Goal: Transaction & Acquisition: Purchase product/service

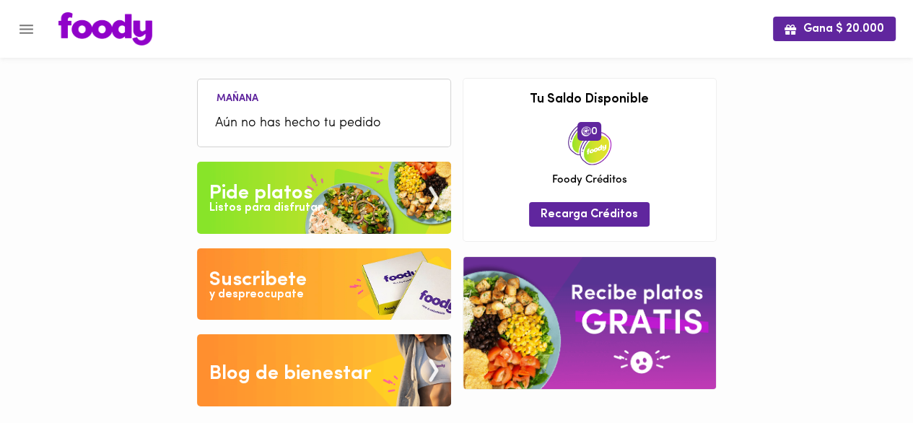
click at [224, 185] on div "Pide platos" at bounding box center [260, 193] width 103 height 29
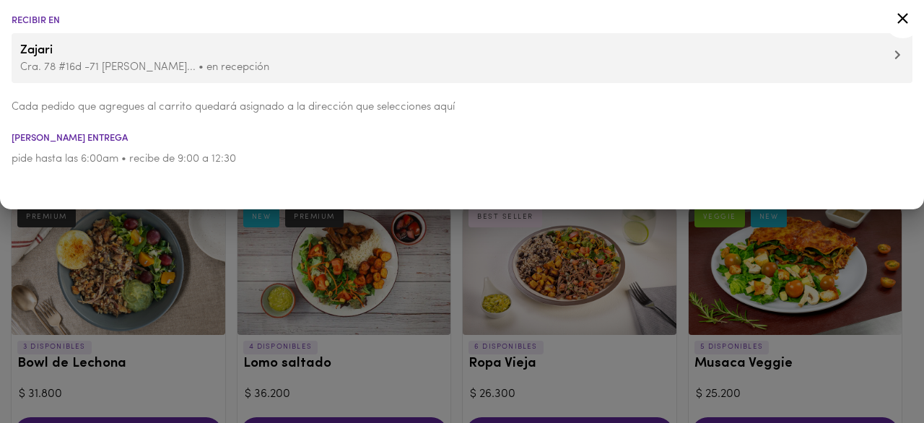
click at [902, 17] on icon at bounding box center [903, 18] width 11 height 11
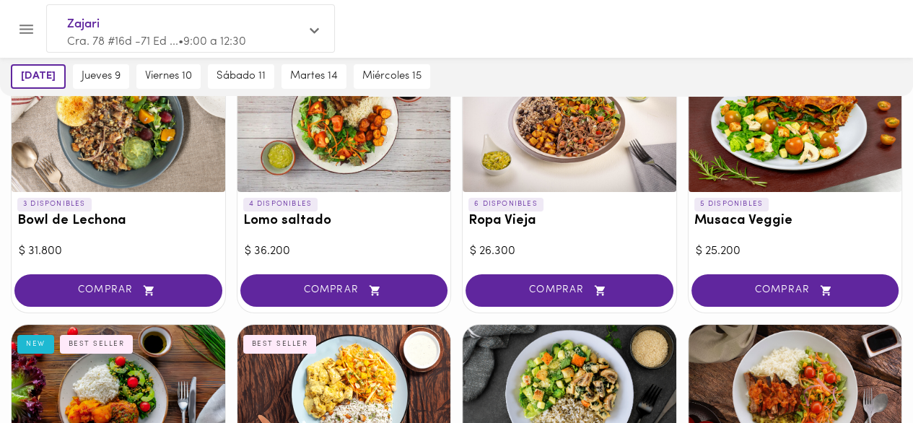
scroll to position [56, 0]
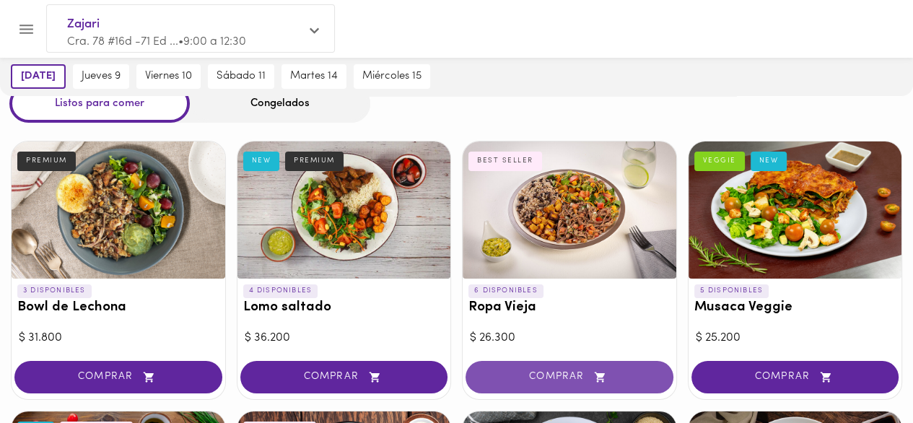
click at [572, 371] on span "COMPRAR" at bounding box center [570, 377] width 172 height 12
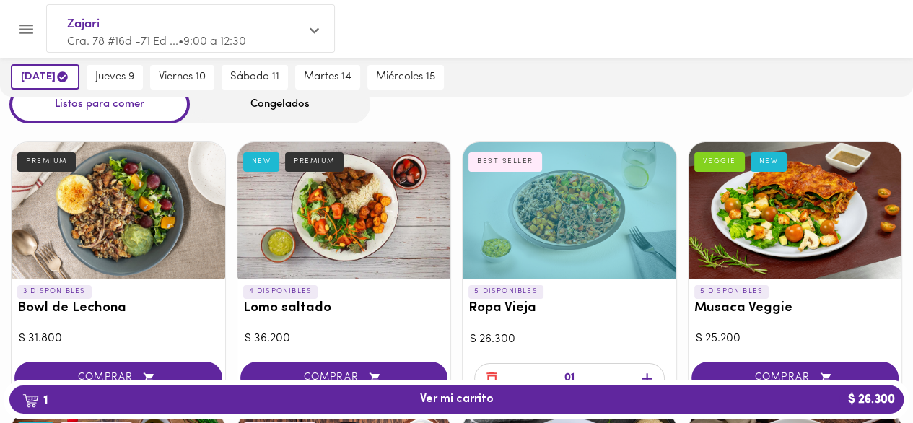
click at [643, 374] on icon "button" at bounding box center [647, 379] width 18 height 18
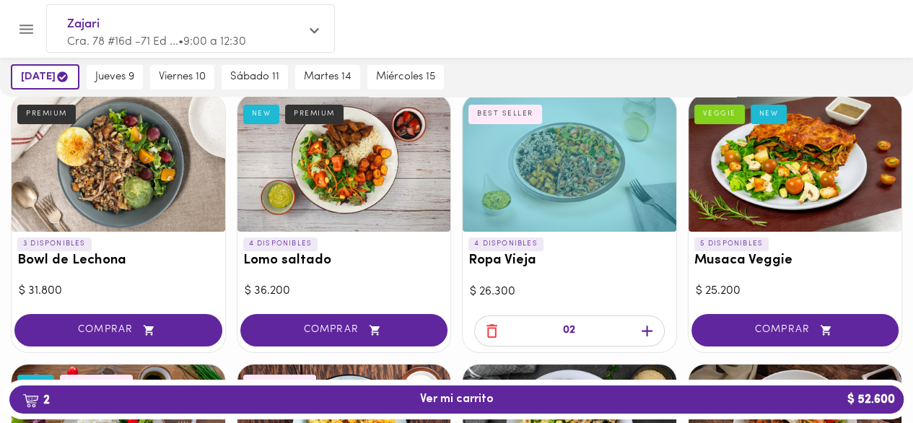
scroll to position [129, 0]
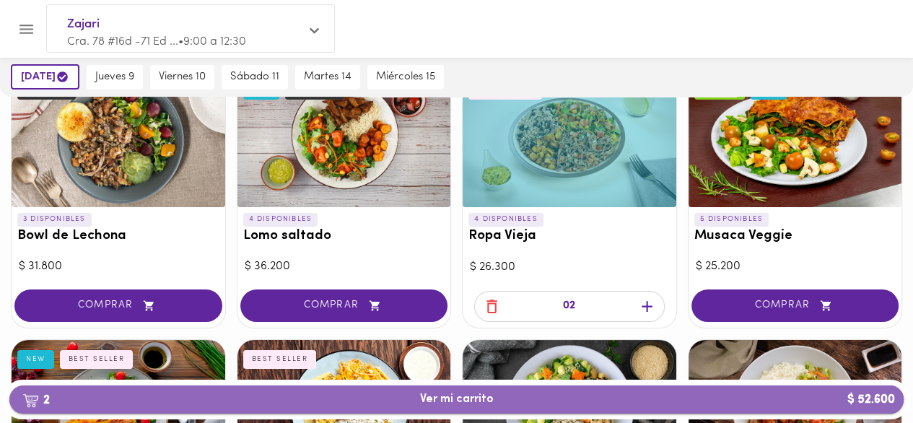
click at [536, 399] on span "2 Ver mi carrito $ 52.600" at bounding box center [457, 400] width 872 height 14
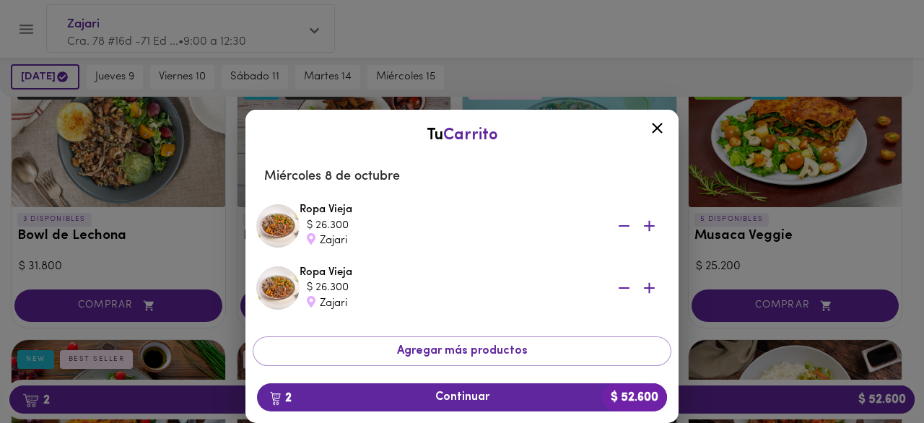
click at [659, 132] on icon at bounding box center [657, 128] width 18 height 18
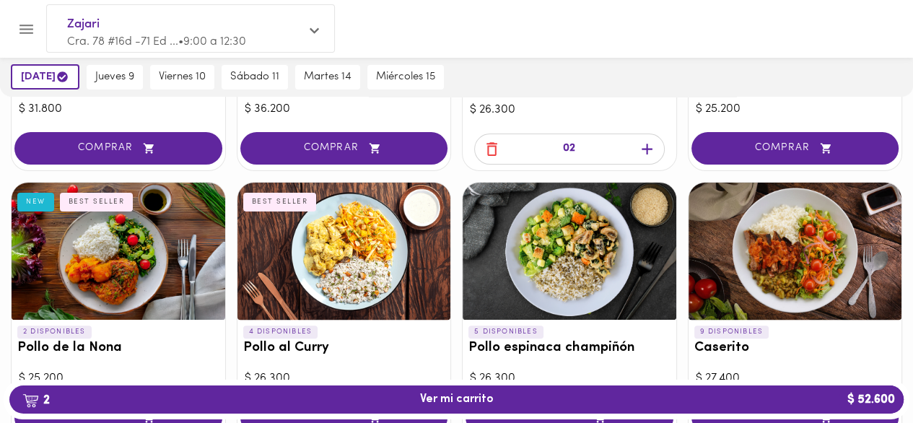
scroll to position [361, 0]
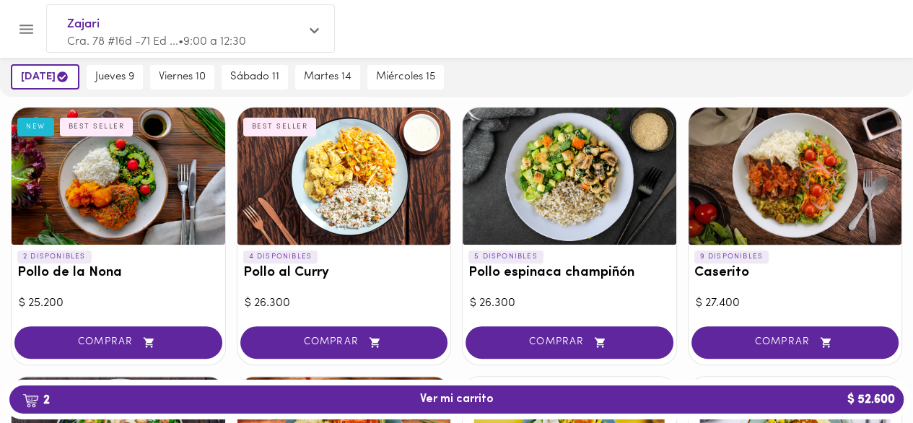
click at [797, 200] on div at bounding box center [796, 176] width 214 height 137
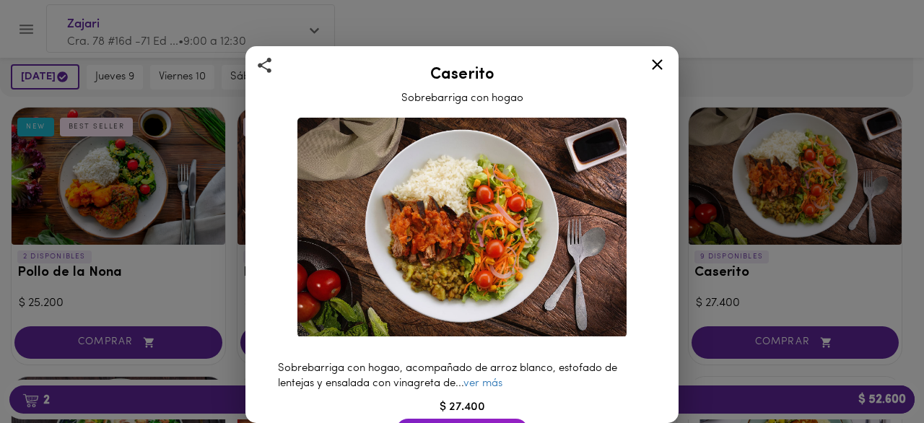
click at [724, 255] on div "Caserito Sobrebarriga con hogao Sobrebarriga con hogao, acompañado de arroz bla…" at bounding box center [462, 211] width 924 height 423
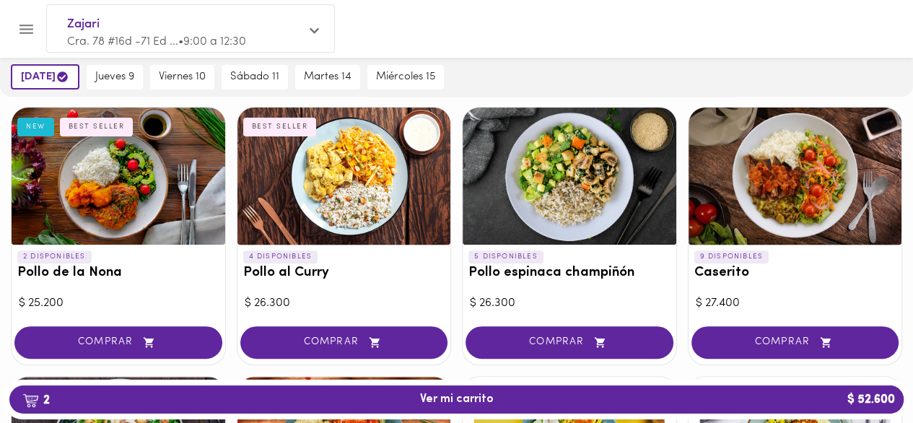
click at [724, 255] on p "9 DISPONIBLES" at bounding box center [732, 257] width 75 height 13
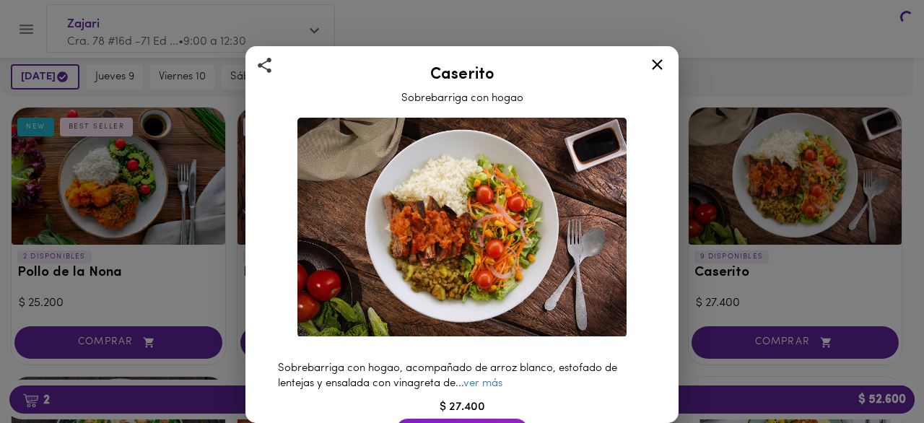
click at [757, 197] on div at bounding box center [462, 211] width 924 height 423
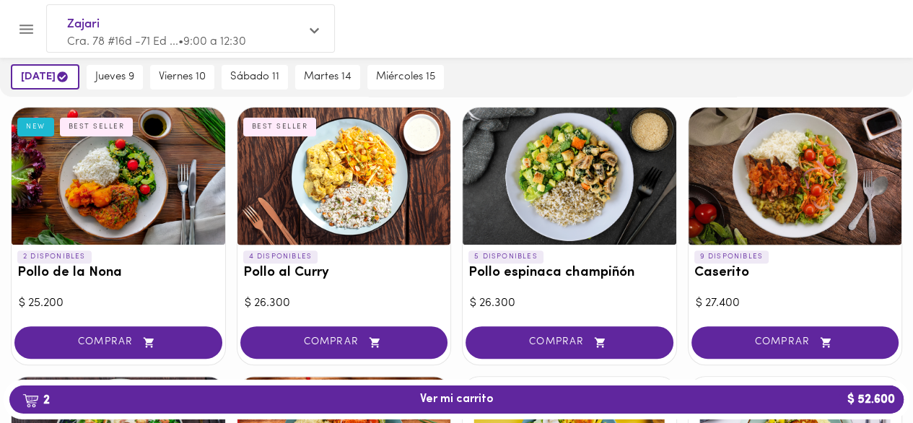
click at [776, 175] on div at bounding box center [796, 176] width 214 height 137
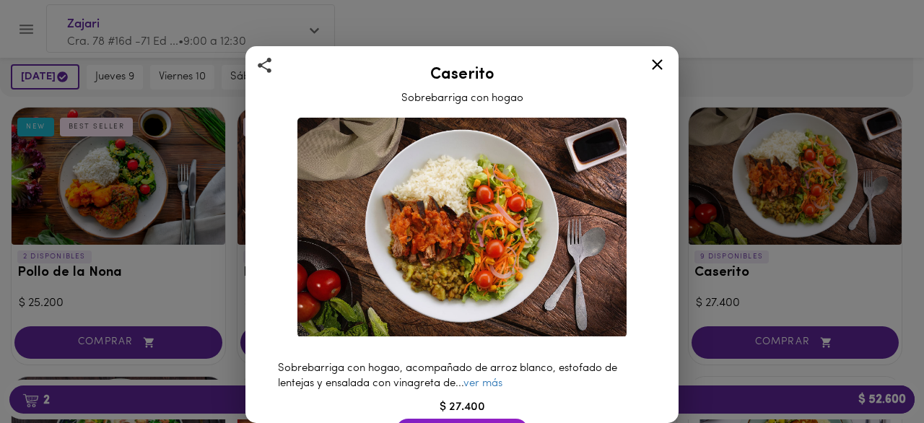
click at [654, 58] on icon at bounding box center [657, 65] width 18 height 18
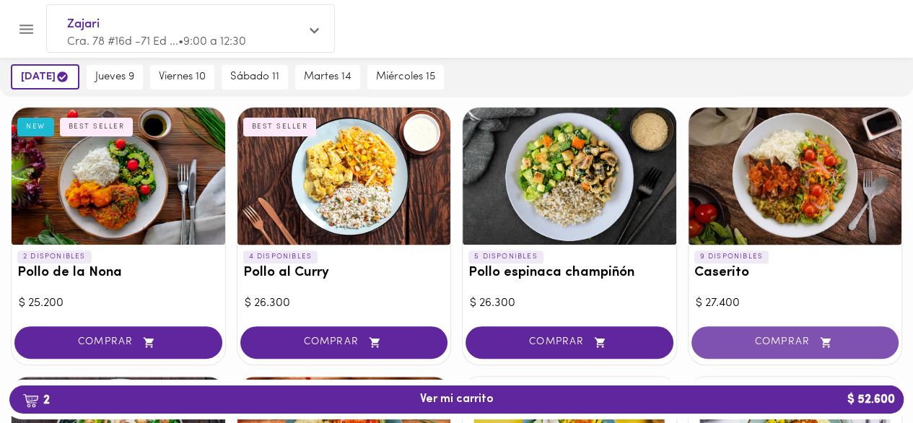
click at [773, 347] on button "COMPRAR" at bounding box center [796, 342] width 208 height 32
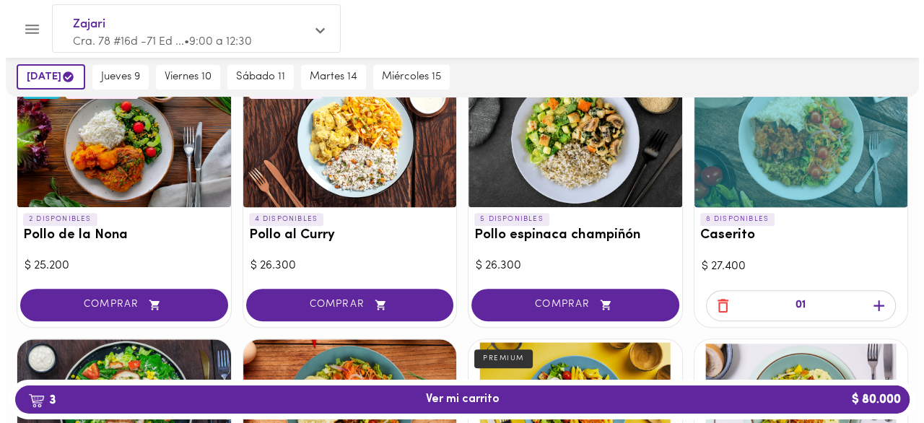
scroll to position [433, 0]
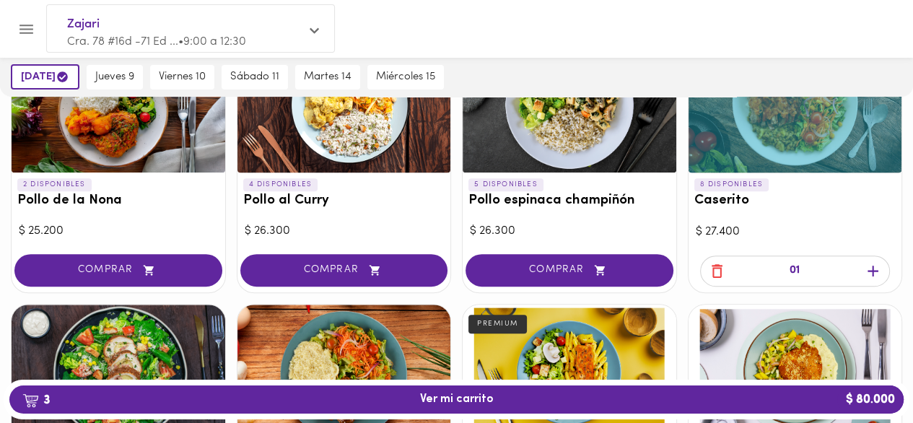
click at [874, 272] on icon "button" at bounding box center [873, 271] width 18 height 18
click at [500, 395] on span "4 Ver mi carrito $ 107.400" at bounding box center [457, 400] width 872 height 14
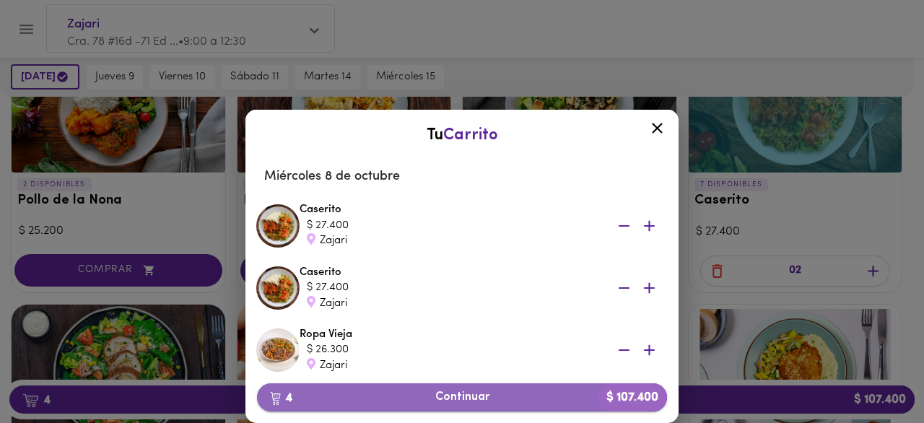
click at [465, 399] on span "4 Continuar $ 107.400" at bounding box center [462, 398] width 387 height 14
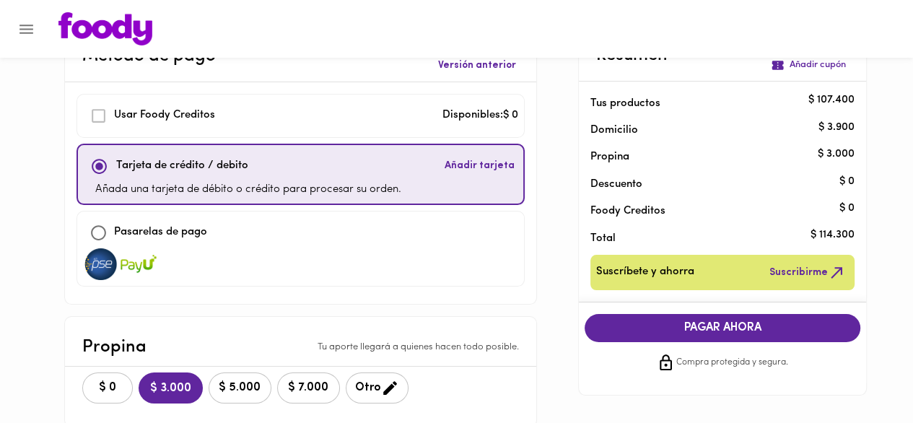
scroll to position [144, 0]
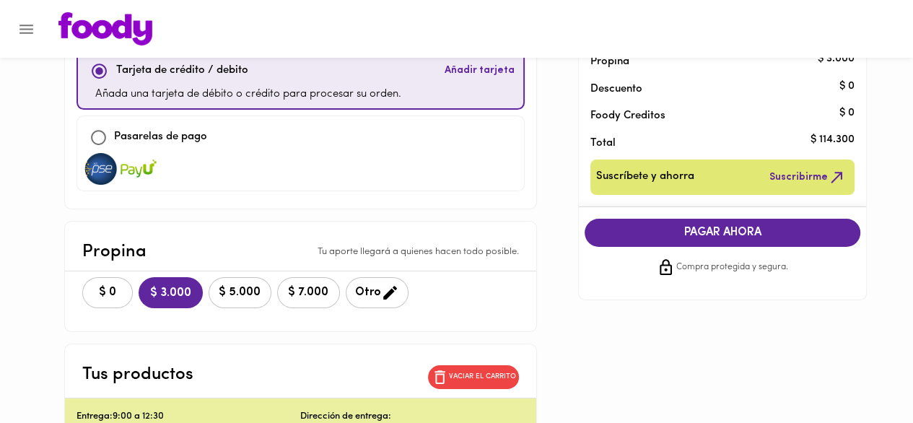
click at [719, 231] on span "PAGAR AHORA" at bounding box center [722, 233] width 247 height 14
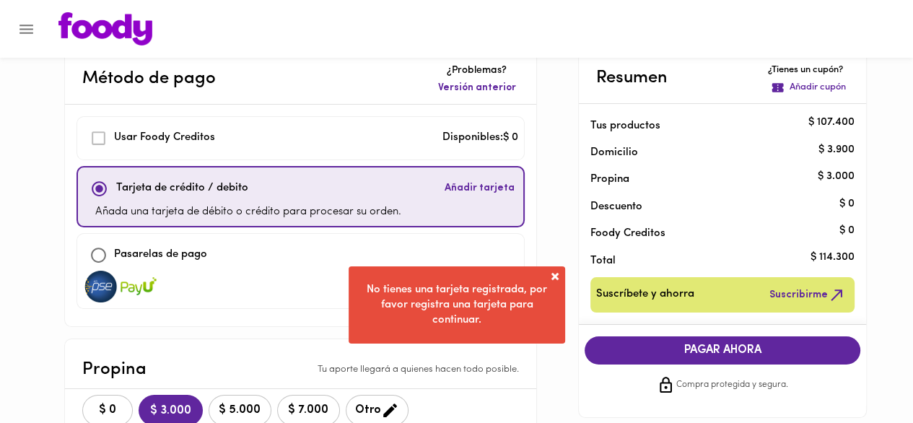
scroll to position [0, 0]
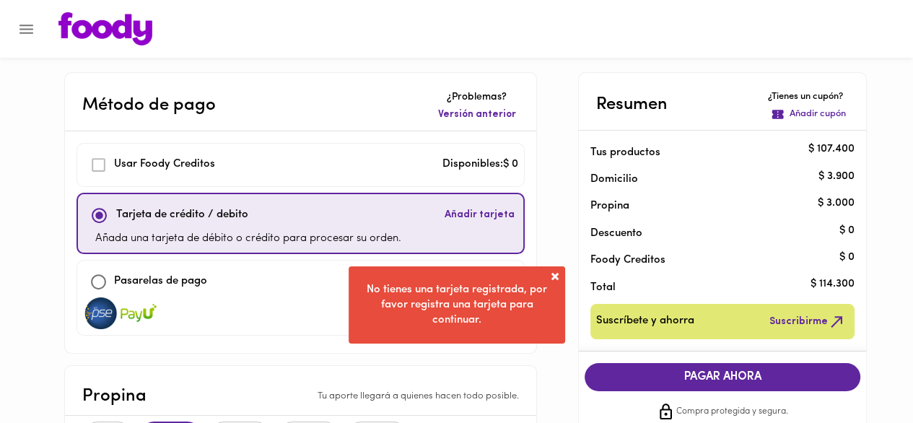
click at [552, 274] on span at bounding box center [555, 276] width 14 height 14
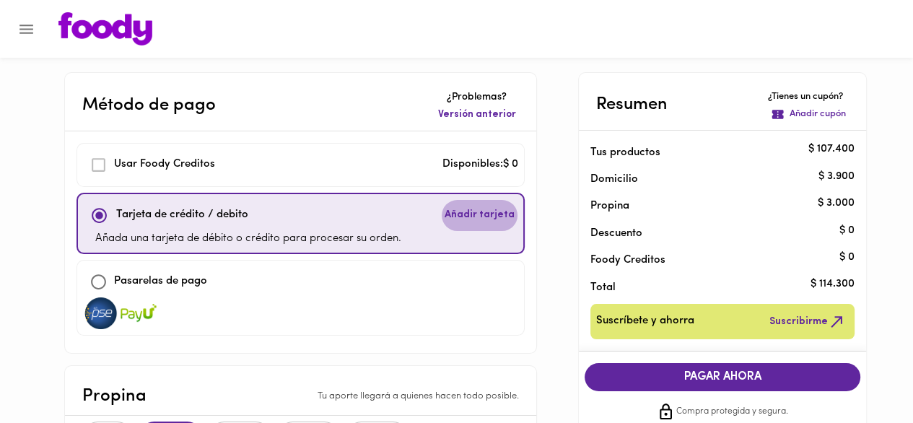
click at [445, 220] on span "Añadir tarjeta" at bounding box center [480, 215] width 70 height 14
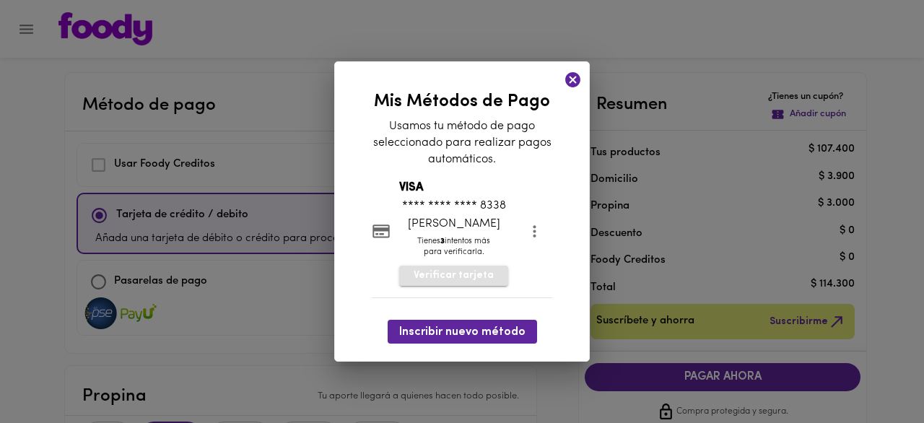
click at [459, 281] on span "Verificar tarjeta" at bounding box center [454, 276] width 80 height 14
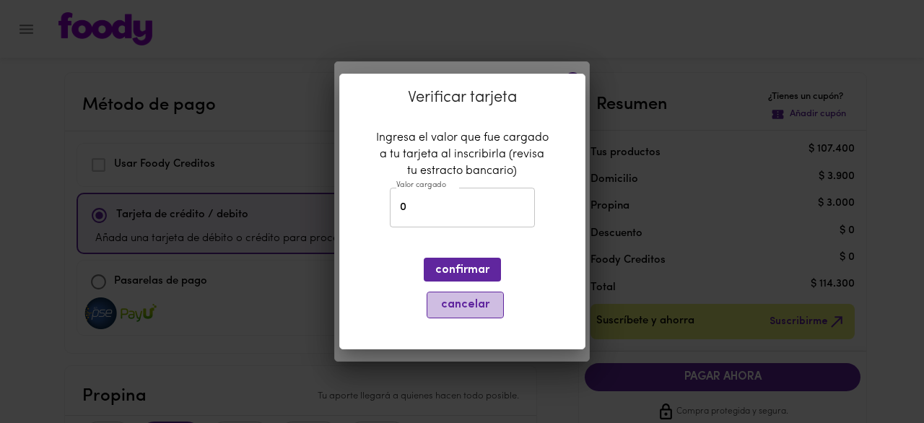
click at [459, 314] on button "cancelar" at bounding box center [465, 305] width 77 height 27
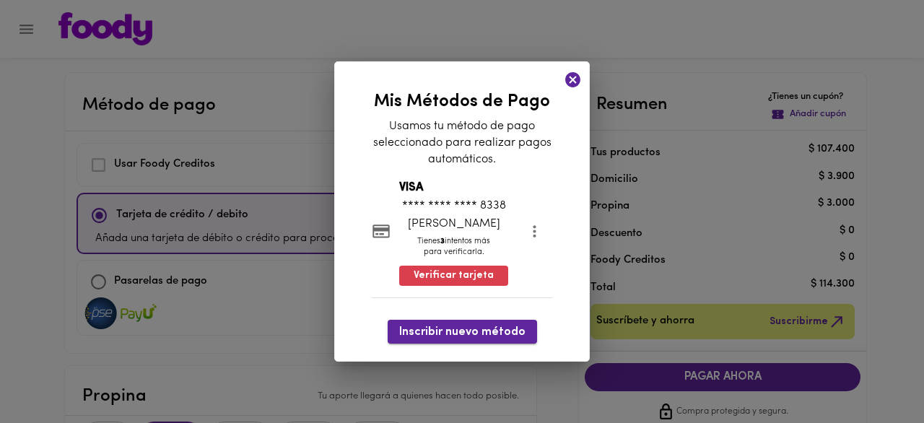
click at [450, 330] on span "Inscribir nuevo método" at bounding box center [462, 333] width 126 height 14
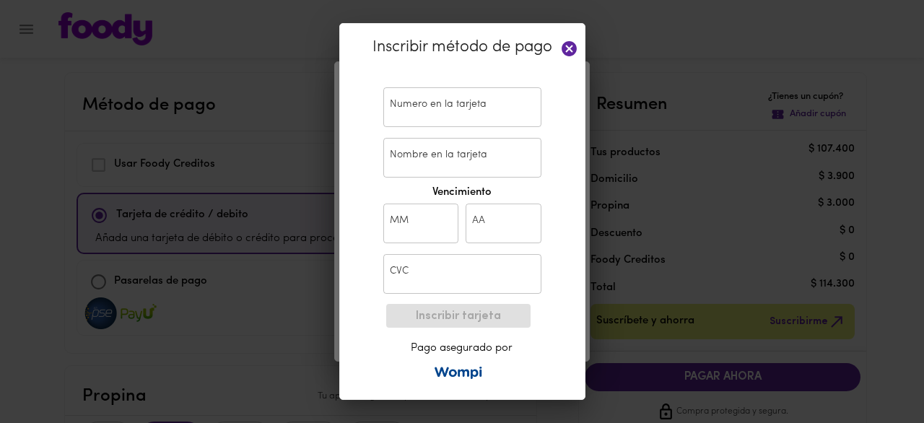
click at [573, 42] on icon at bounding box center [569, 48] width 15 height 15
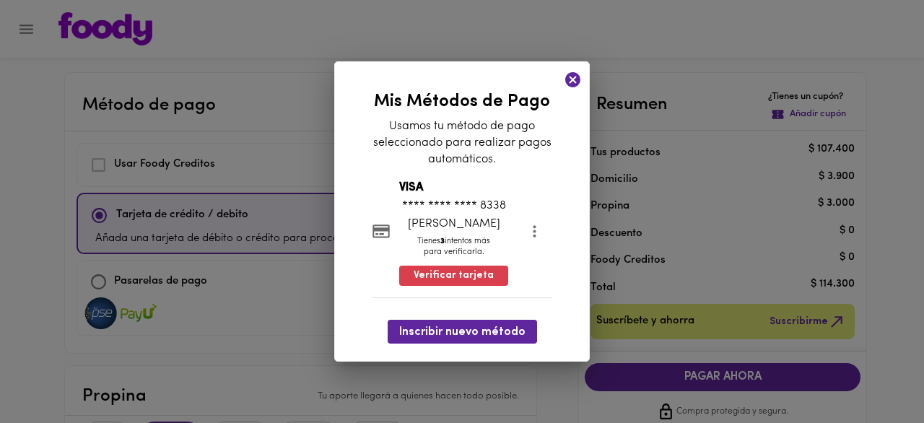
click at [570, 84] on icon at bounding box center [572, 79] width 15 height 15
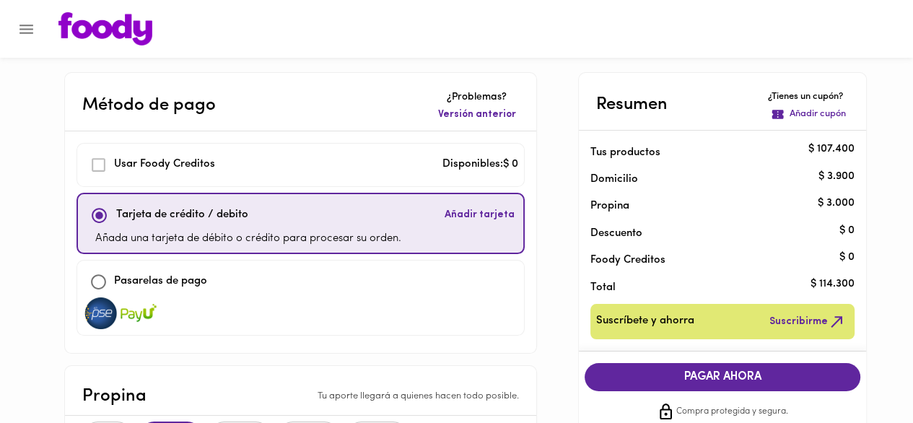
click at [283, 287] on div "Pasarelas de pago" at bounding box center [300, 281] width 435 height 31
checkbox input "false"
checkbox input "true"
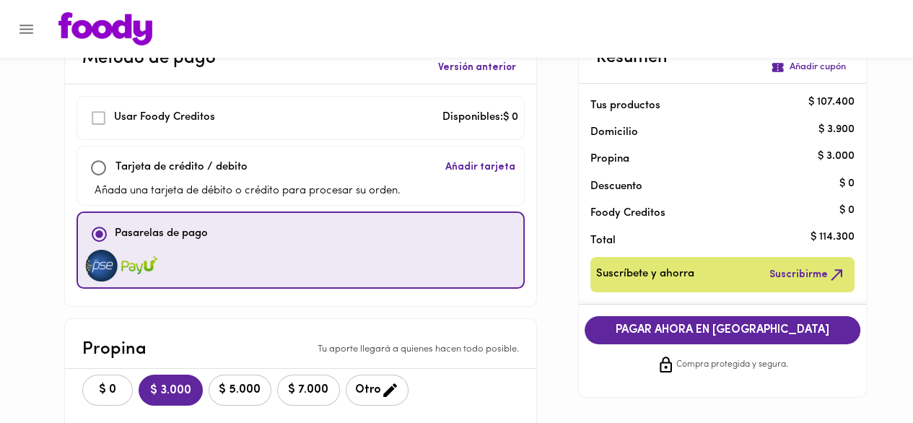
scroll to position [72, 0]
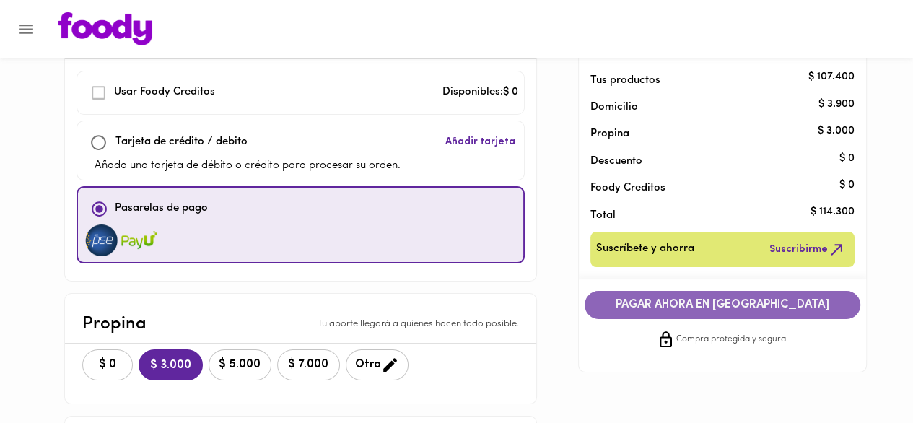
click at [731, 309] on span "PAGAR AHORA EN [GEOGRAPHIC_DATA]" at bounding box center [722, 305] width 247 height 14
